Goal: Find specific page/section: Find specific page/section

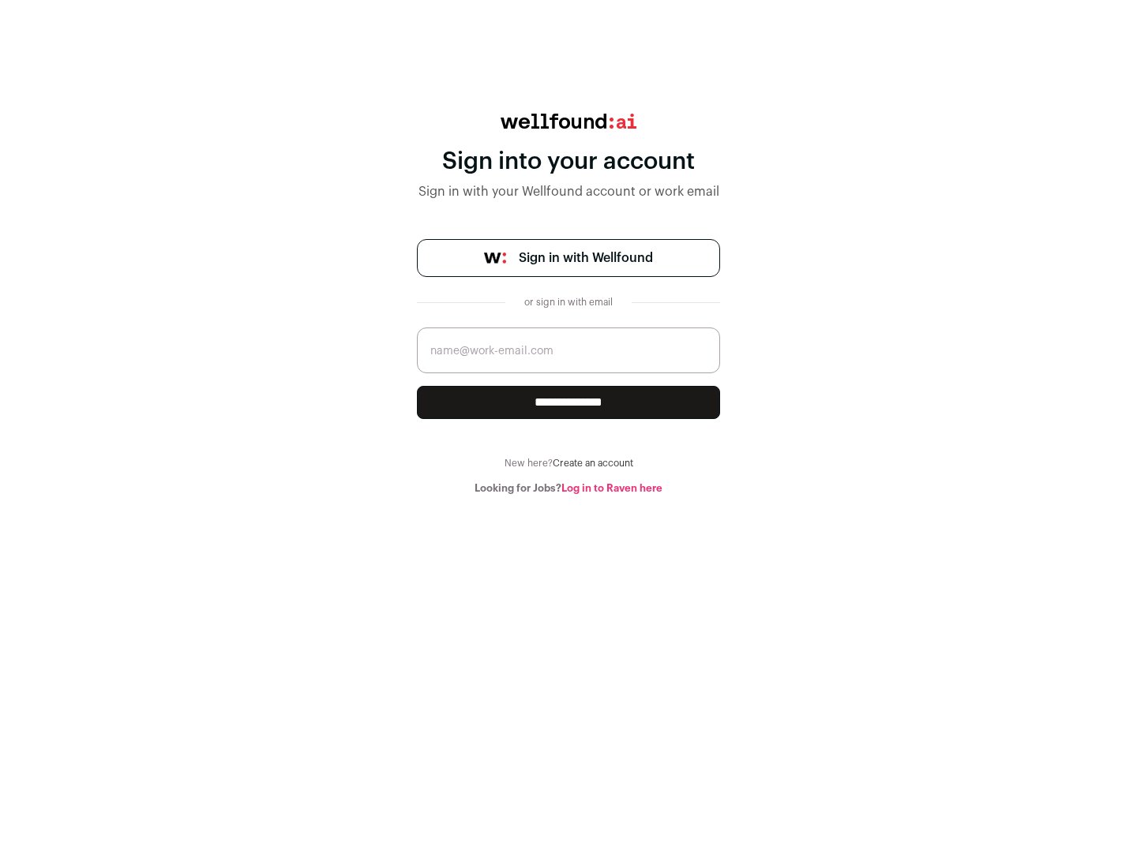
click at [585, 258] on span "Sign in with Wellfound" at bounding box center [586, 258] width 134 height 19
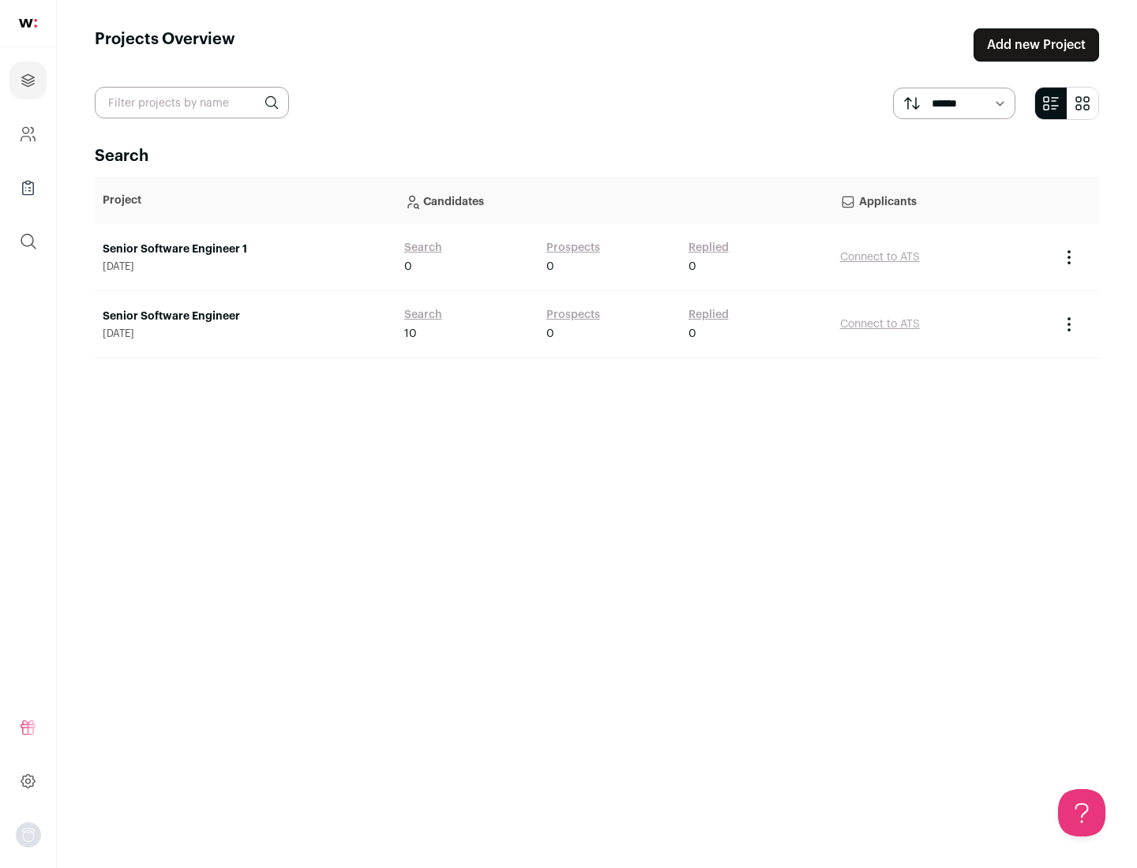
click at [245, 317] on link "Senior Software Engineer" at bounding box center [246, 317] width 286 height 16
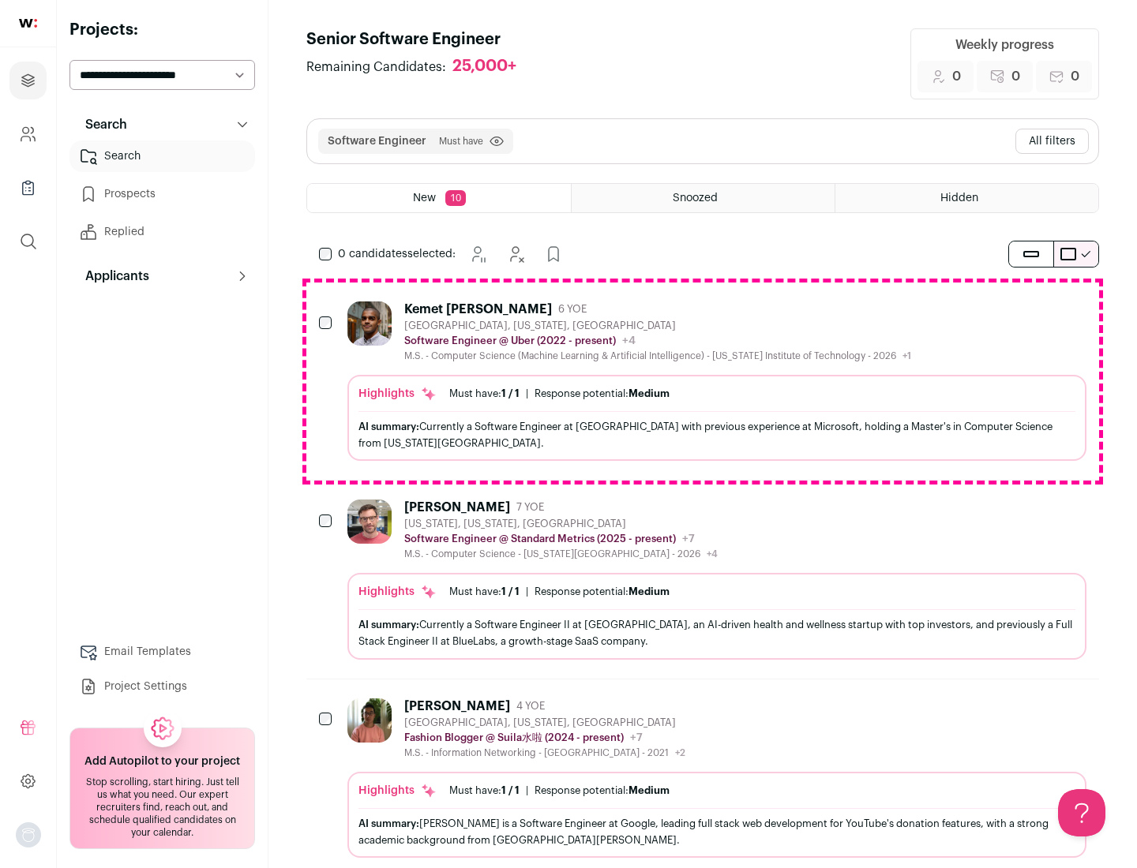
click at [703, 381] on div "Highlights Must have: 1 / 1 How many must haves have been fulfilled? | Response…" at bounding box center [716, 418] width 739 height 86
